Goal: Information Seeking & Learning: Learn about a topic

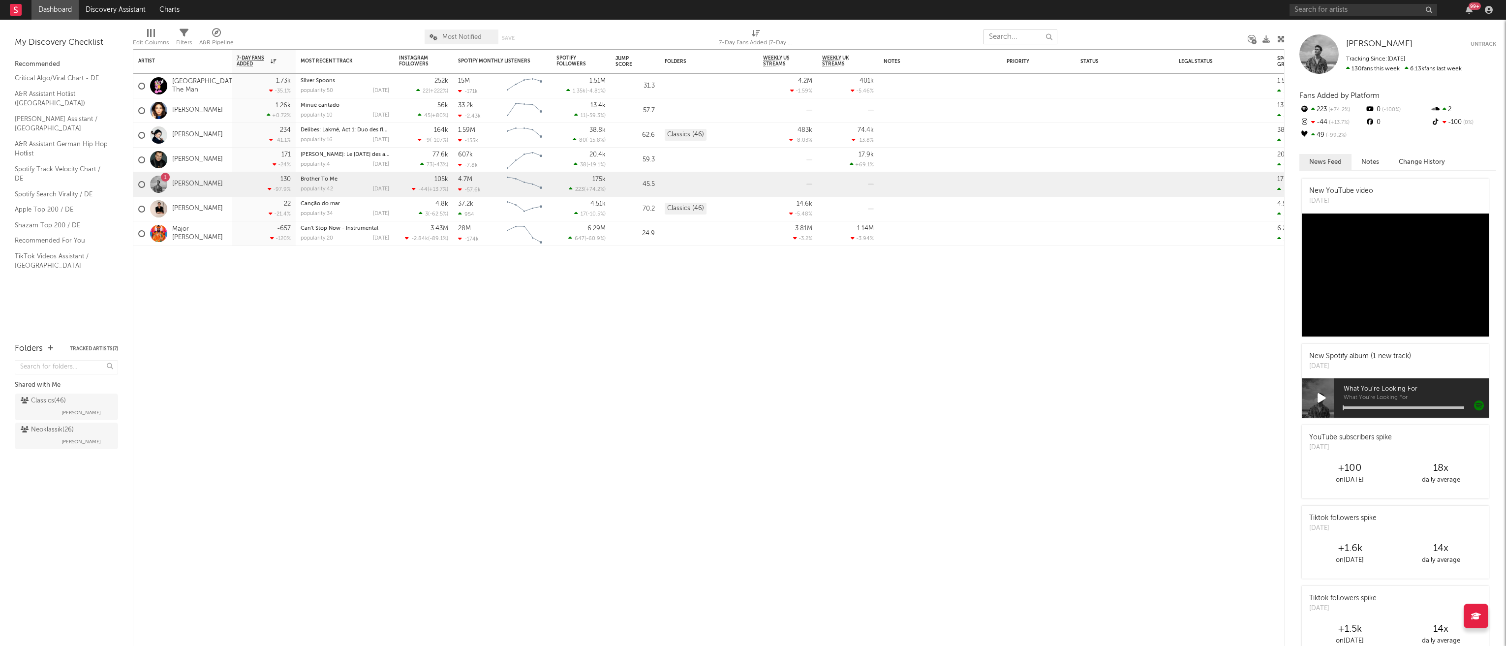
click at [1007, 36] on input "text" at bounding box center [1020, 37] width 74 height 15
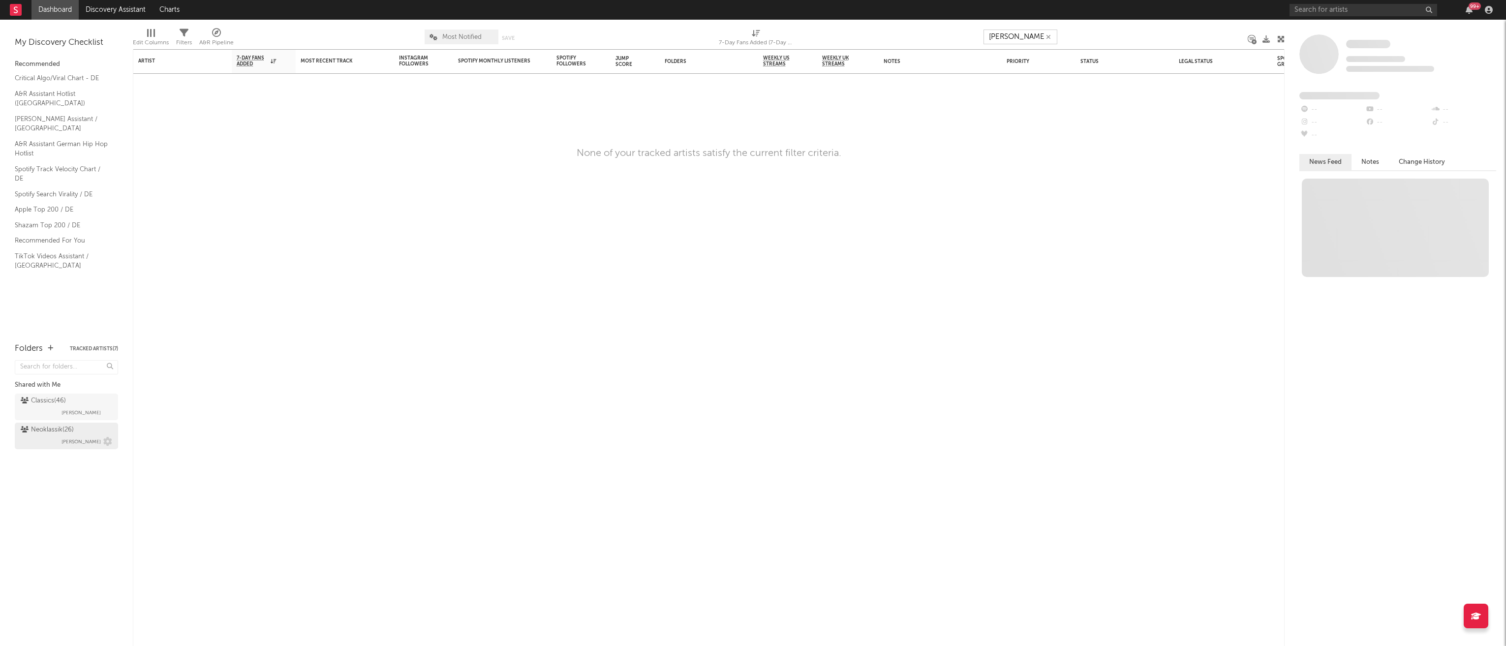
type input "[PERSON_NAME]"
click at [36, 432] on div "Neoklassik ( 26 )" at bounding box center [47, 430] width 53 height 12
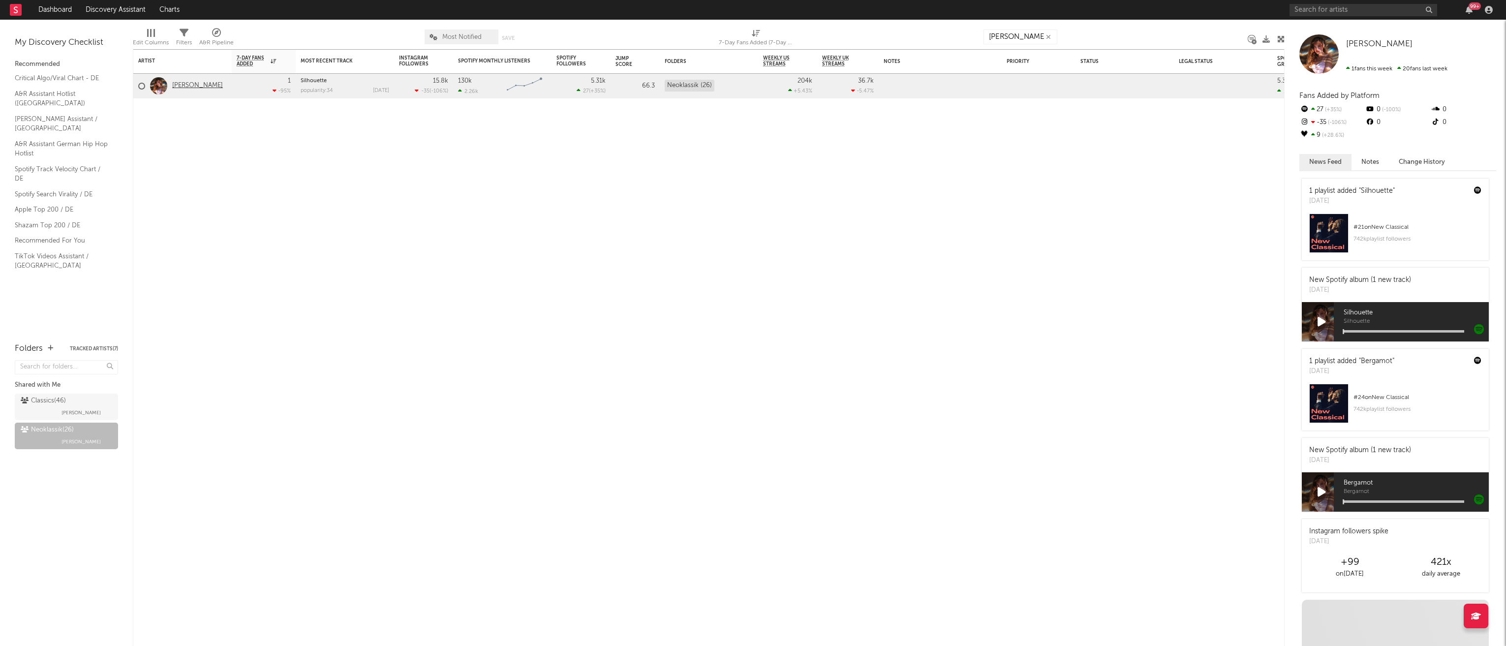
click at [177, 82] on link "[PERSON_NAME]" at bounding box center [197, 86] width 51 height 8
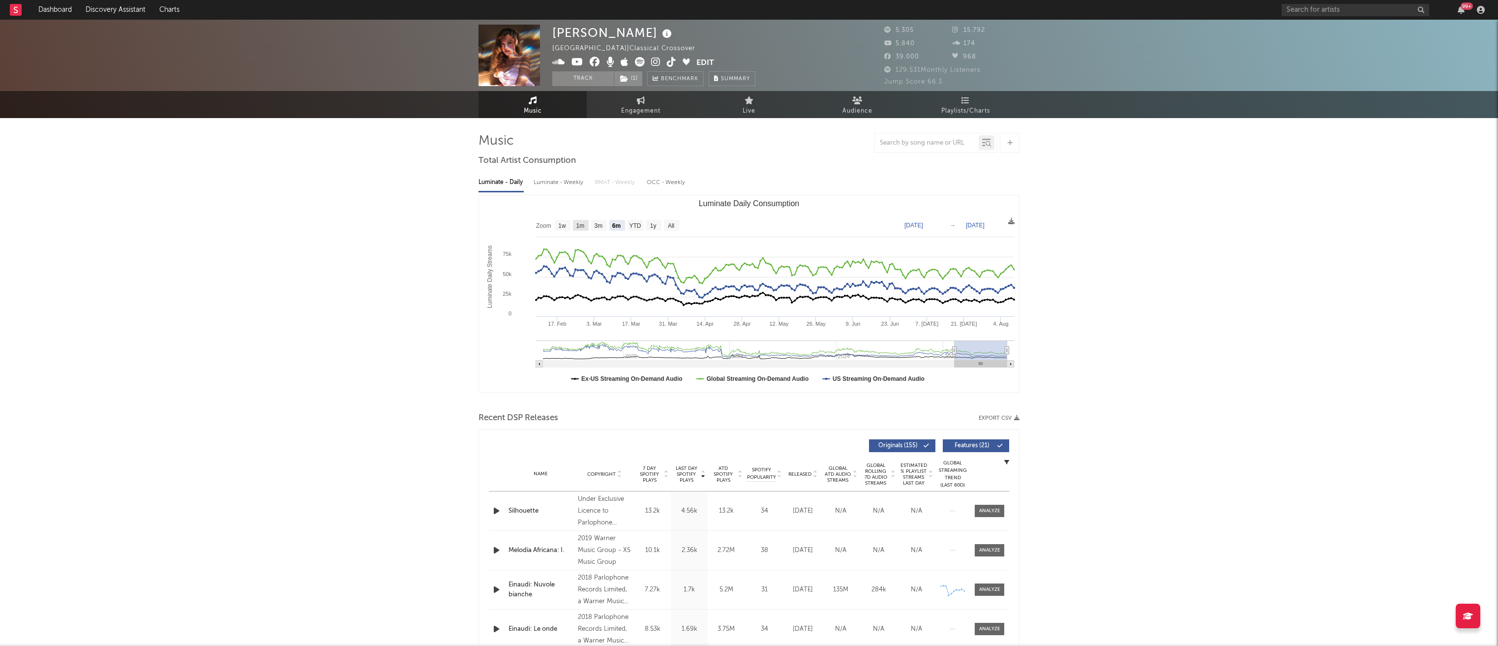
click at [580, 225] on text "1m" at bounding box center [581, 225] width 8 height 7
select select "1m"
type input "[DATE]"
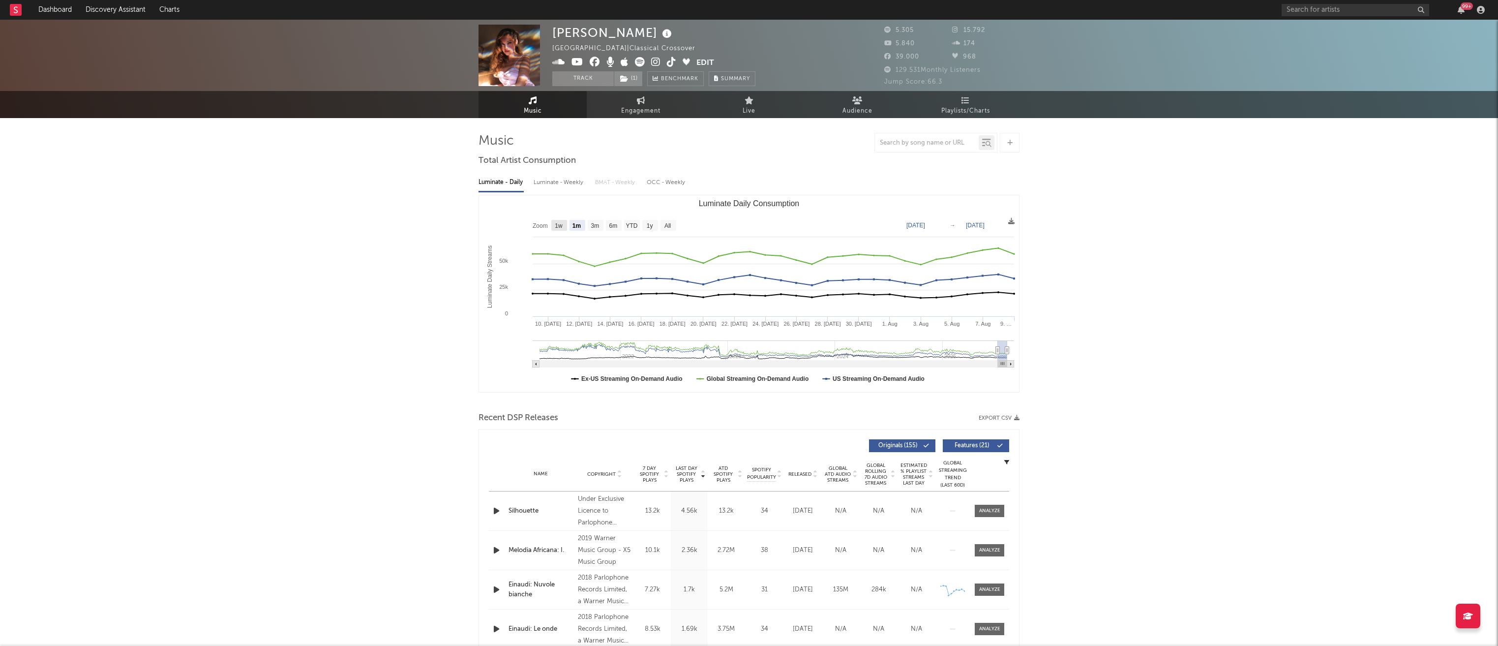
click at [556, 226] on text "1w" at bounding box center [559, 225] width 8 height 7
select select "1w"
type input "[DATE]"
click at [667, 226] on text "All" at bounding box center [668, 225] width 6 height 7
select select "All"
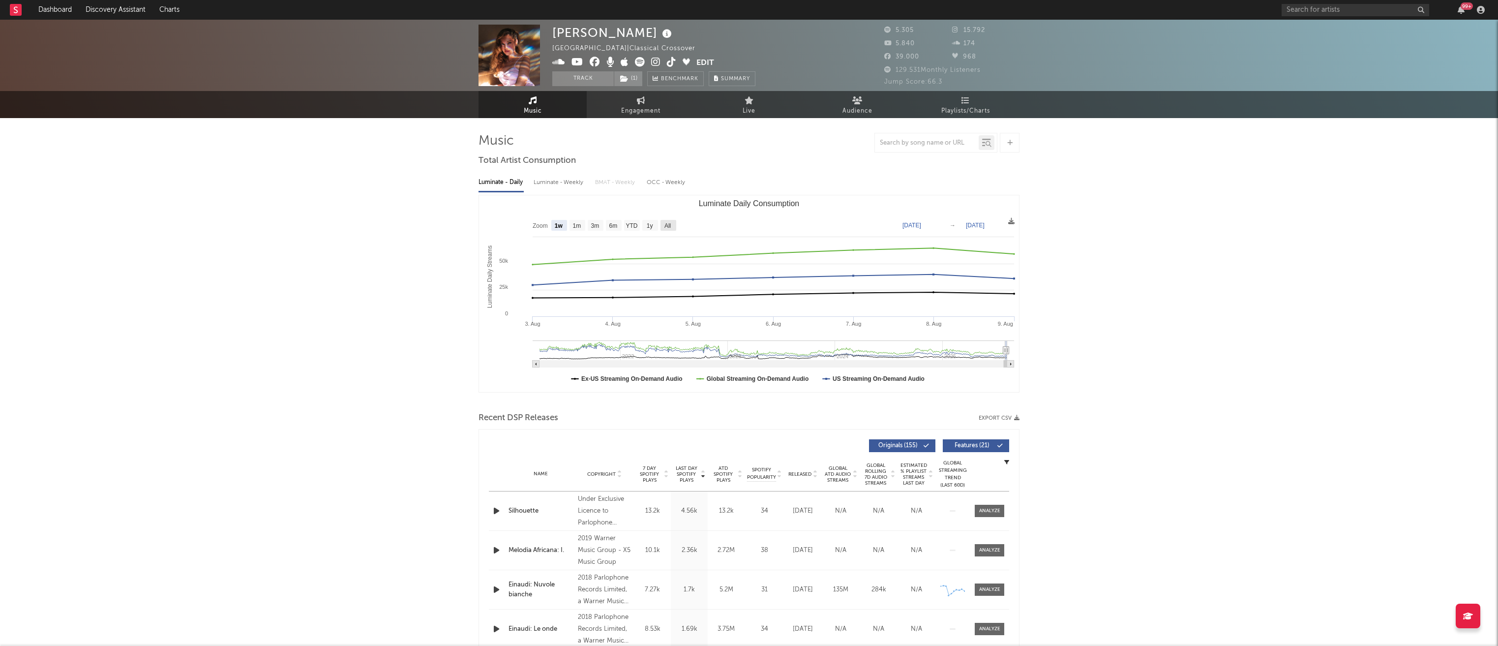
type input "[DATE]"
